Goal: Information Seeking & Learning: Find specific fact

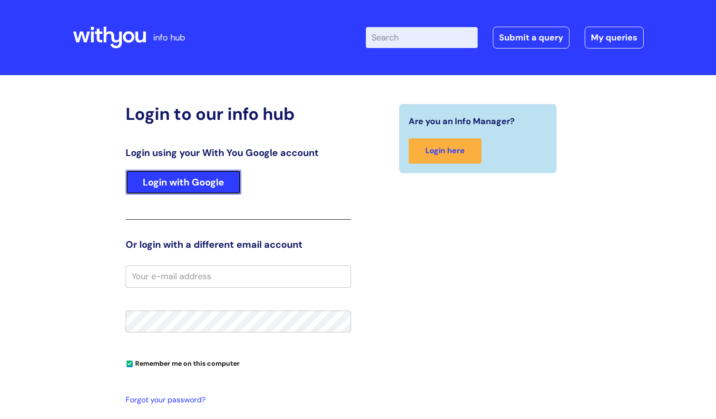
click at [179, 183] on link "Login with Google" at bounding box center [184, 182] width 116 height 25
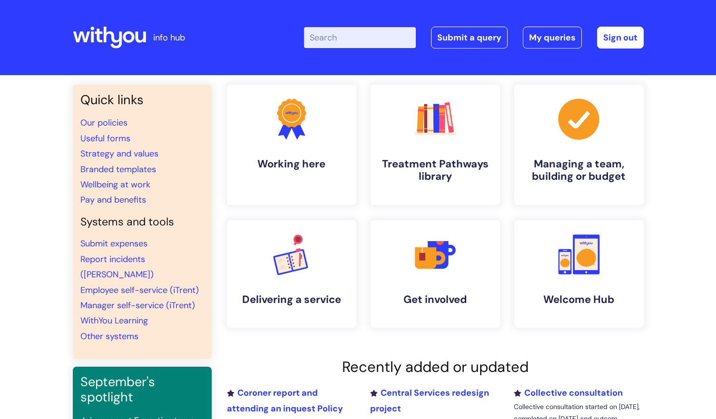
click at [349, 33] on input "Enter your search term here..." at bounding box center [360, 37] width 112 height 21
type input "email signature"
click button "Search" at bounding box center [0, 0] width 0 height 0
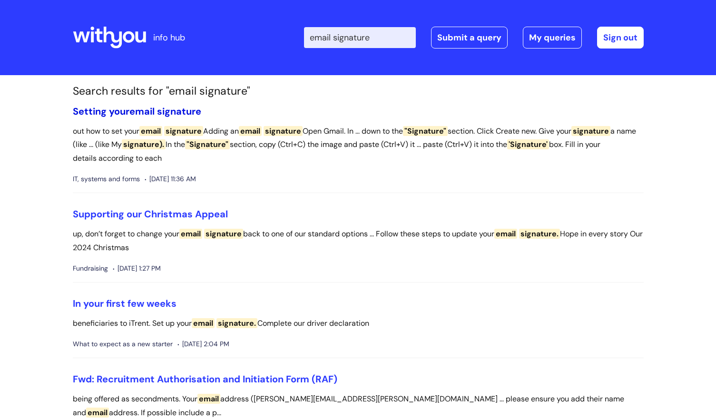
click at [170, 109] on span "signature" at bounding box center [179, 111] width 44 height 12
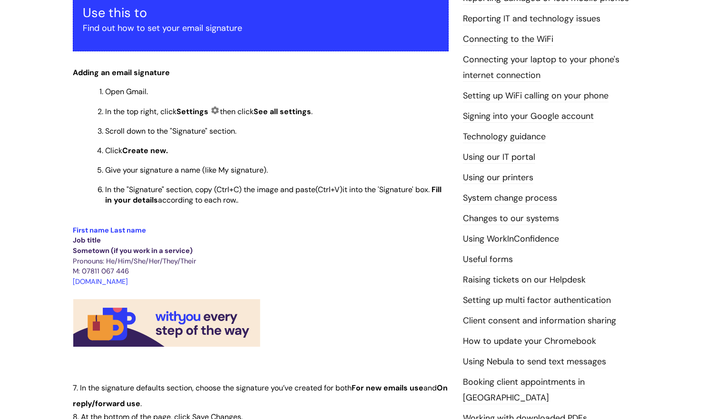
scroll to position [143, 0]
